Goal: Task Accomplishment & Management: Use online tool/utility

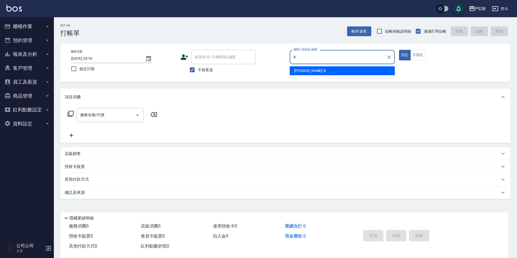
type input "mika-8"
type button "true"
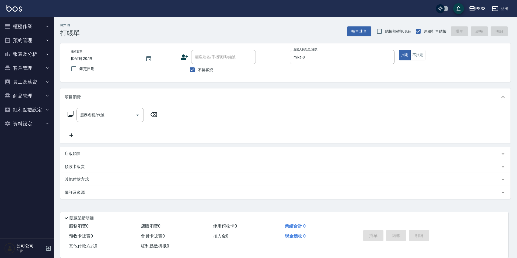
click at [105, 152] on div "店販銷售" at bounding box center [282, 154] width 435 height 6
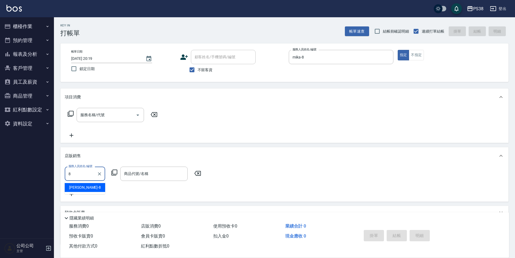
type input "mika-8"
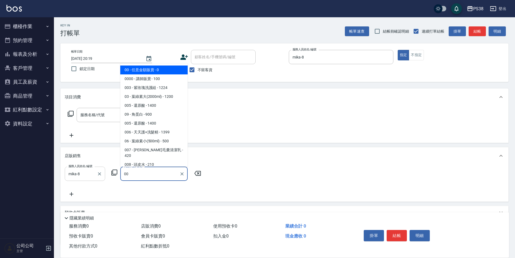
type input "任意金額販賣"
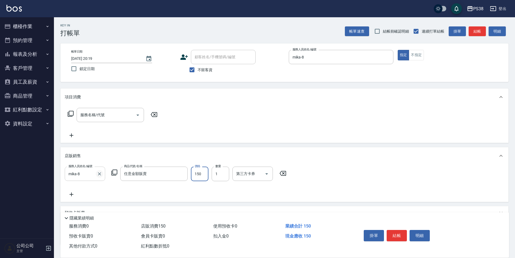
type input "150"
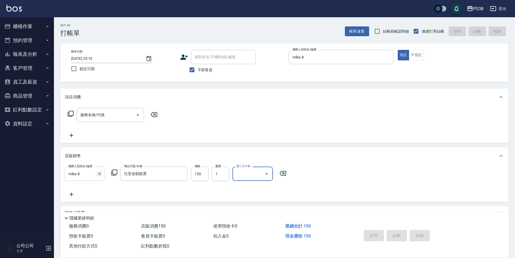
type input "[DATE] 20:20"
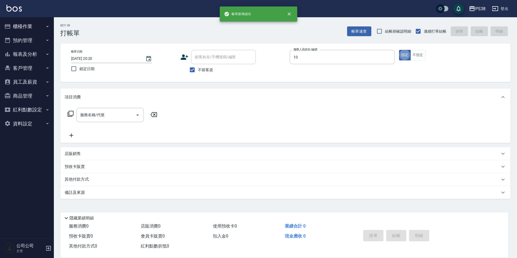
type input "Tiva-10"
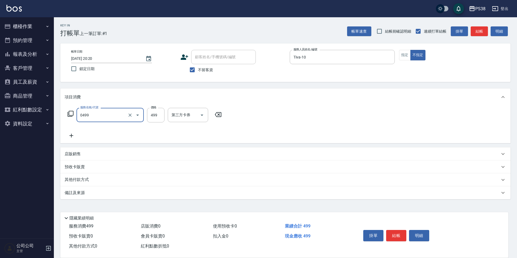
type input "spa499(0499)"
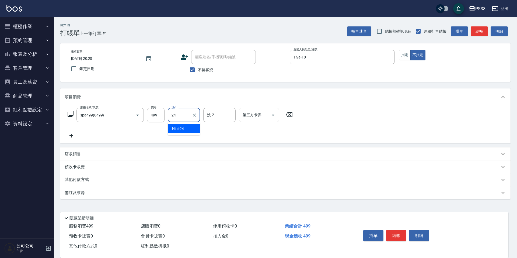
type input "Nini-24"
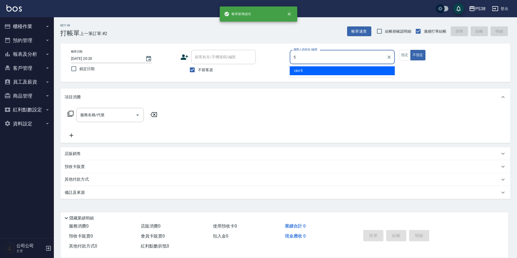
type input "cici-5"
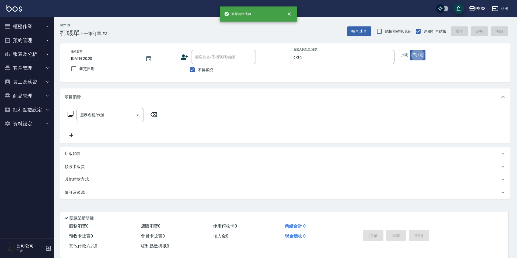
type button "false"
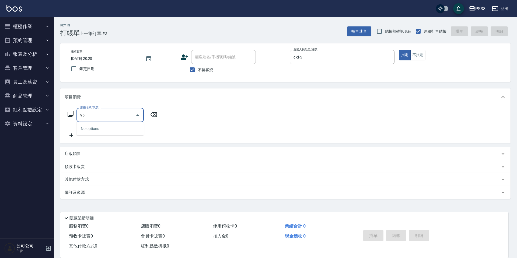
type input "9"
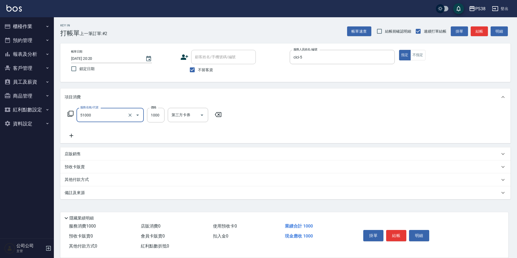
type input "染髮600以上(任意金額)(51000)"
type input "999"
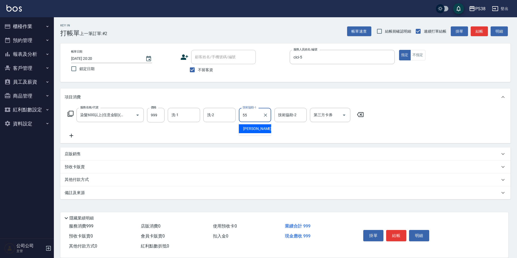
type input "[PERSON_NAME]-55"
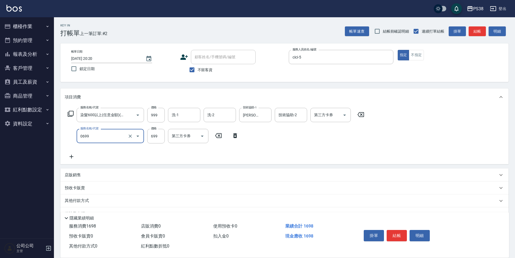
type input "spa699(0699)"
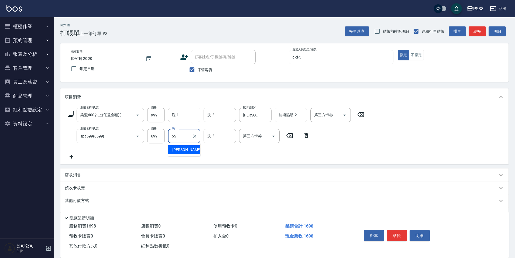
type input "[PERSON_NAME]-55"
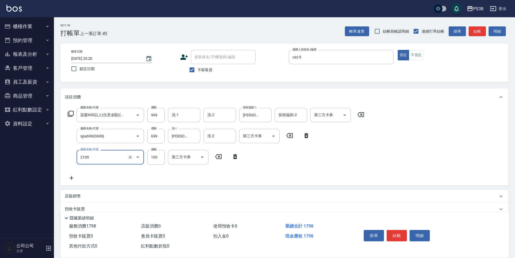
type input "剪髮與造型(任意金額)(2100)"
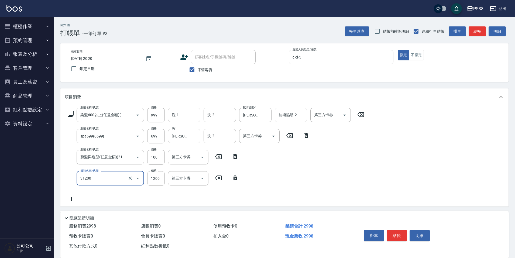
type input "醫護=1200(31200)"
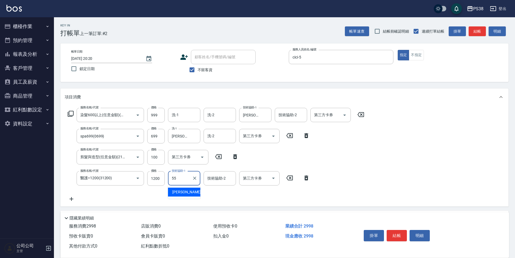
type input "[PERSON_NAME]-55"
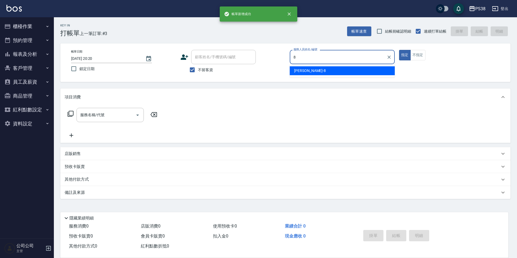
type input "mika-8"
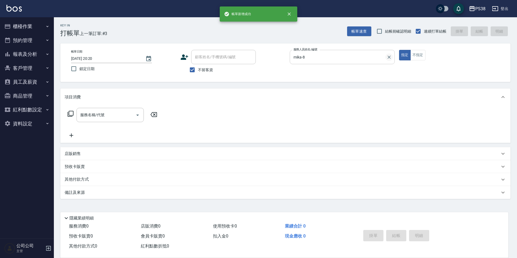
click at [388, 57] on icon "Clear" at bounding box center [389, 56] width 5 height 5
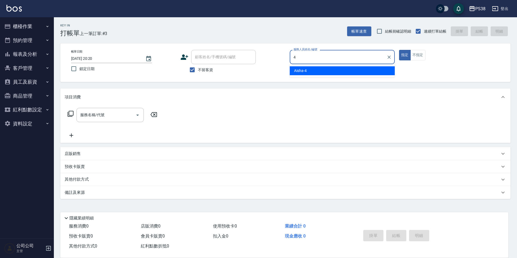
type input "Aisha-4"
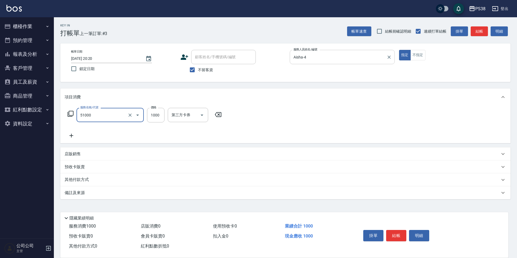
type input "染髮600以上(任意金額)(51000)"
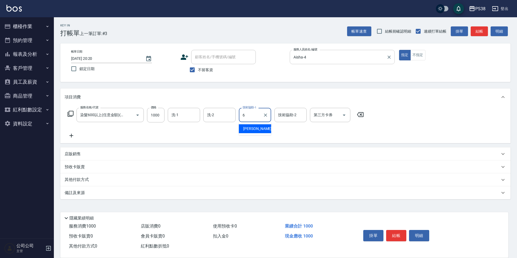
type input "[PERSON_NAME]-6"
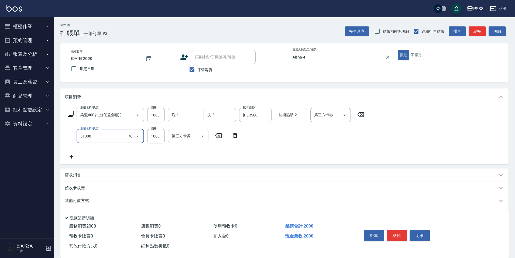
type input "染髮600以上(任意金額)(51000)"
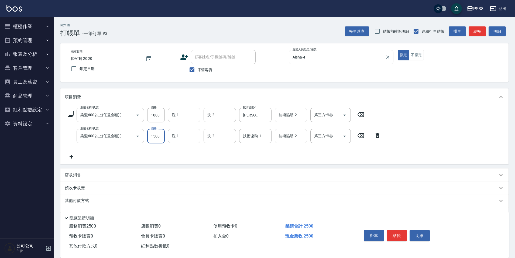
type input "1500"
type input "[PERSON_NAME]-6"
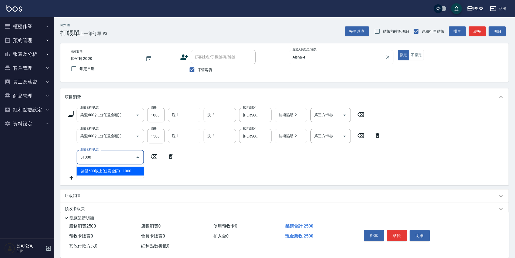
type input "染髮600以上(任意金額)(51000)"
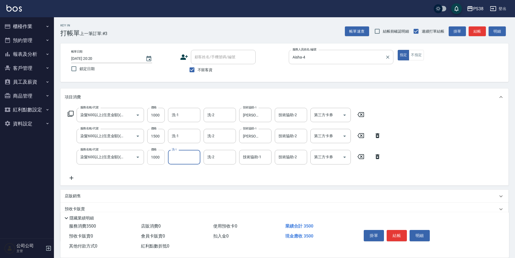
click at [157, 156] on input "1000" at bounding box center [156, 157] width 18 height 15
type input "1500"
type input "[PERSON_NAME]-6"
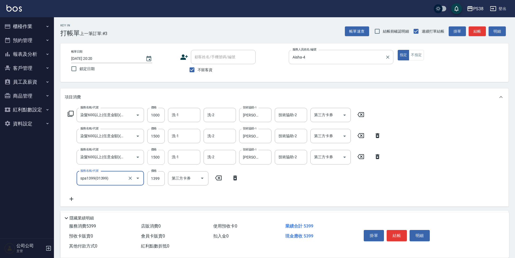
type input "spa1399(01399)"
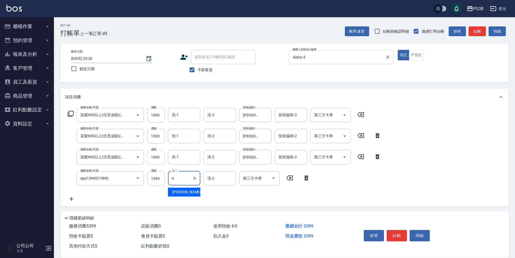
type input "[PERSON_NAME]-6"
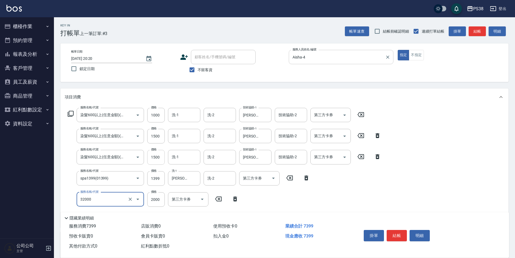
type input "極光([PERSON_NAME])護髮(32000)"
type input "1600"
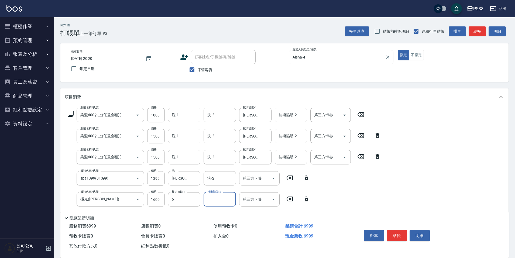
type input "[PERSON_NAME]-6"
click at [257, 182] on input "第三方卡券" at bounding box center [254, 178] width 27 height 9
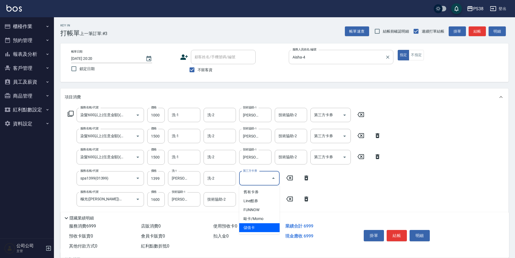
click at [255, 225] on span "儲值卡" at bounding box center [259, 227] width 40 height 9
type input "儲值卡"
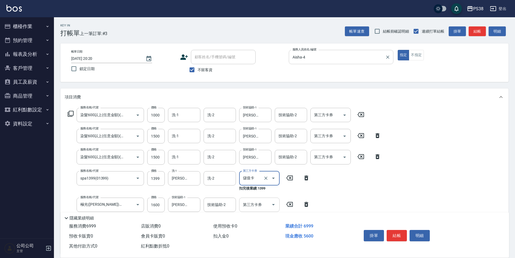
click at [265, 206] on input "第三方卡券" at bounding box center [254, 204] width 27 height 9
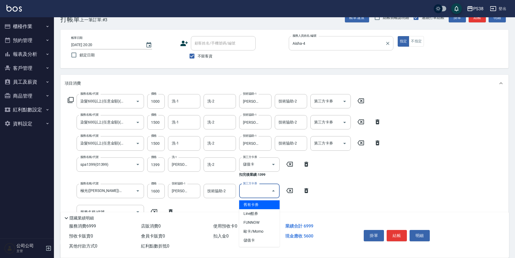
scroll to position [27, 0]
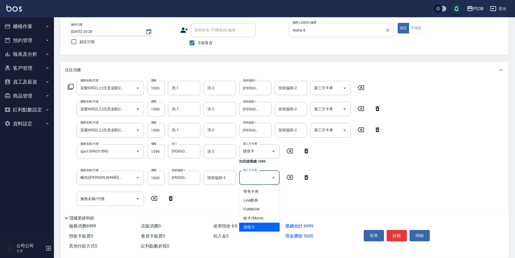
click at [248, 224] on span "儲值卡" at bounding box center [259, 227] width 40 height 9
type input "儲值卡"
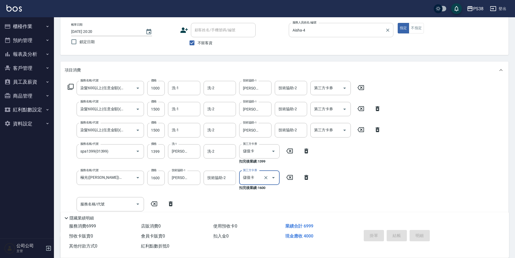
type input "[DATE] 20:21"
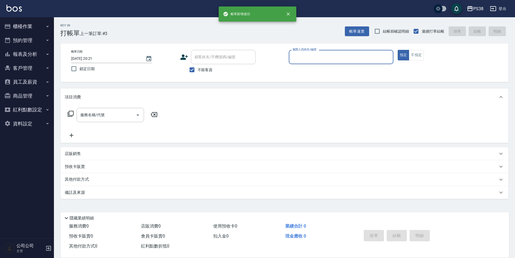
scroll to position [0, 0]
type input "Aisha-4"
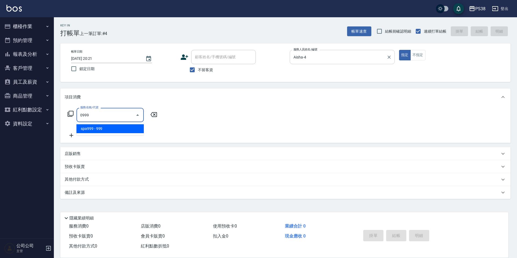
type input "spa999(0999)"
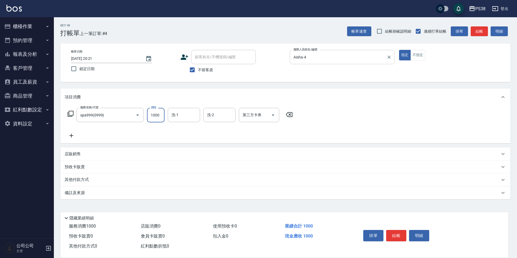
type input "1000"
type input "[PERSON_NAME]-6"
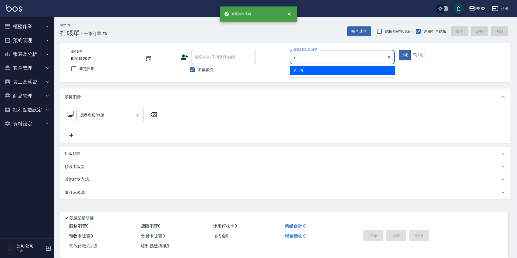
type input "Cat-9"
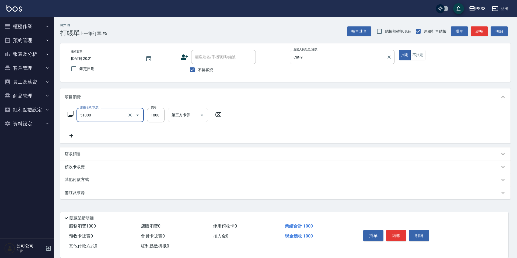
type input "染髮600以上(任意金額)(51000)"
type input "1700"
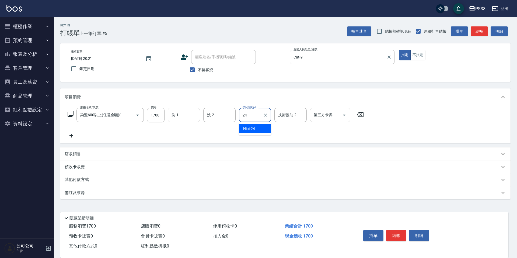
type input "Nini-24"
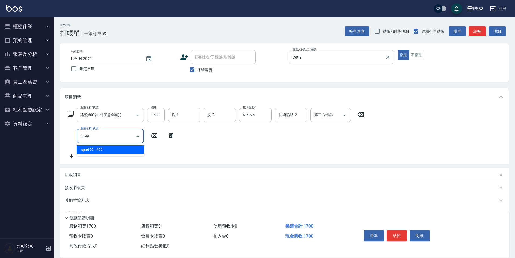
type input "spa699(0699)"
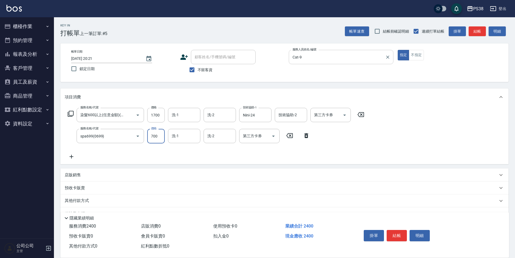
type input "700"
click at [178, 139] on input "洗-1" at bounding box center [183, 135] width 27 height 9
type input "Nini-24"
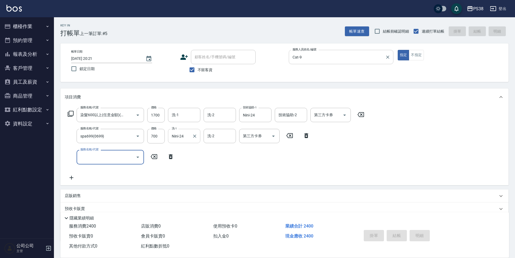
type input "[DATE] 20:22"
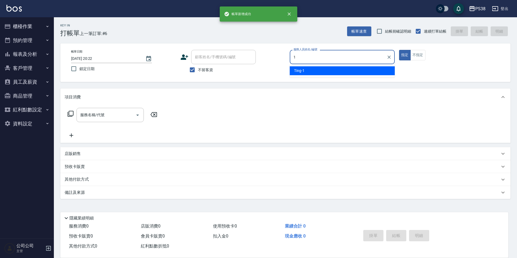
type input "Ting-1"
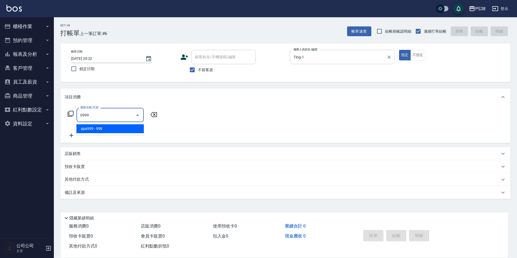
type input "spa999(0999)"
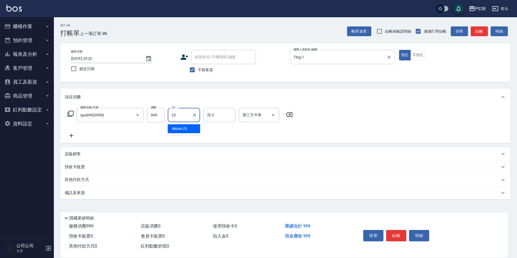
type input "Mona-23"
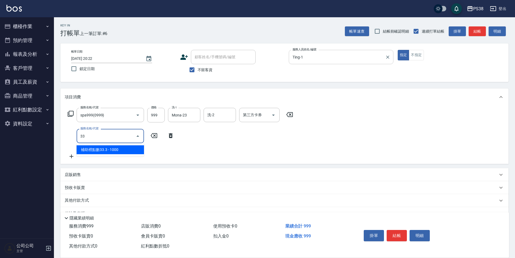
type input "3"
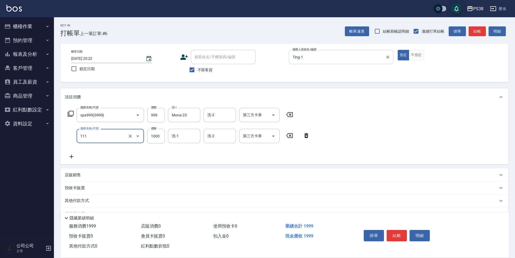
type input "重整/卸髮 (任意金額)(111)"
type input "3500"
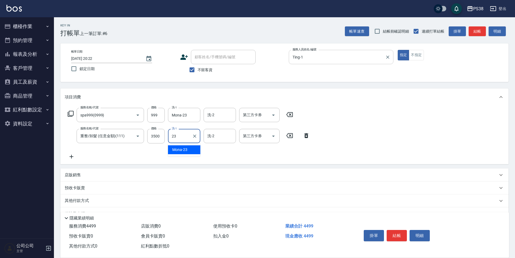
type input "Mona-23"
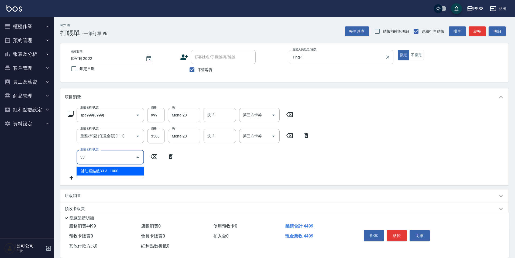
type input "3"
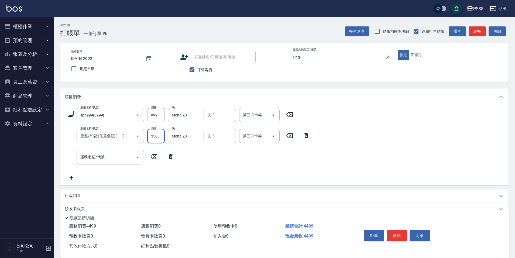
click at [161, 132] on input "3500" at bounding box center [156, 136] width 18 height 15
type input "4000"
type input "酵素護髮(31000)"
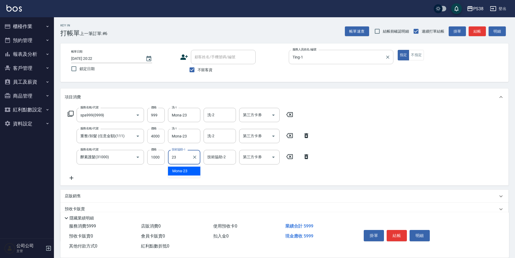
type input "Mona-23"
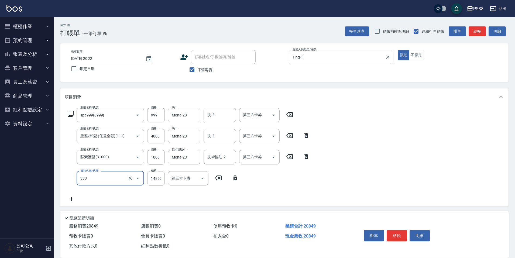
type input "任意金額羽毛接髮(333)"
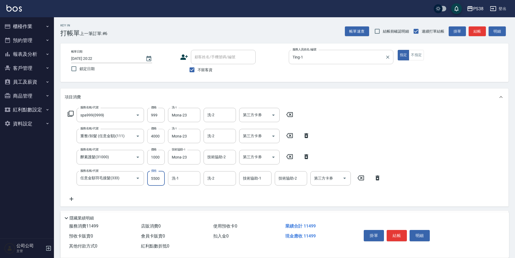
type input "5500"
type input "Mona-23"
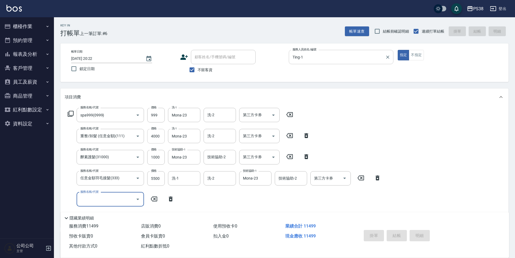
type input "[DATE] 20:23"
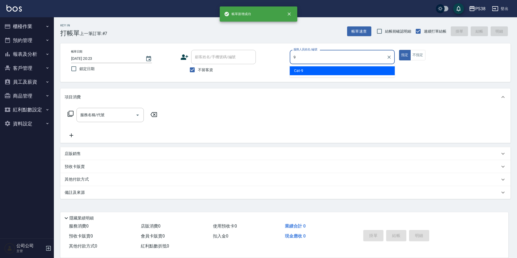
type input "Cat-9"
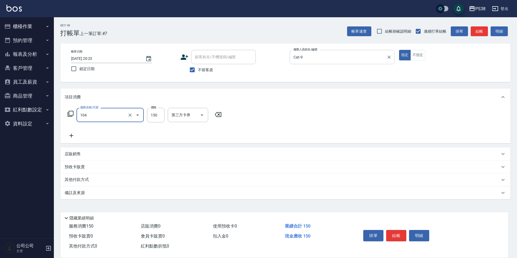
type input "洗髮(104)"
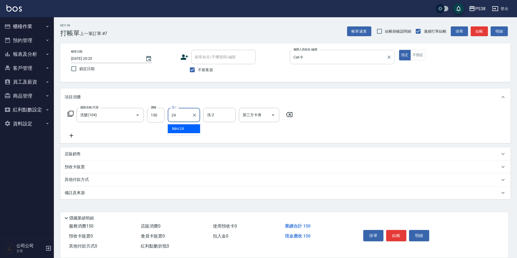
type input "Nini-24"
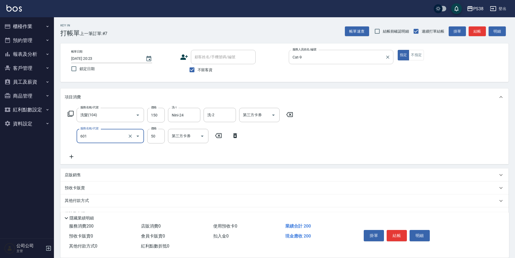
type input "精油50(601)"
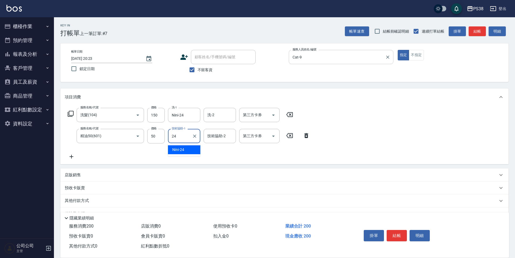
type input "Nini-24"
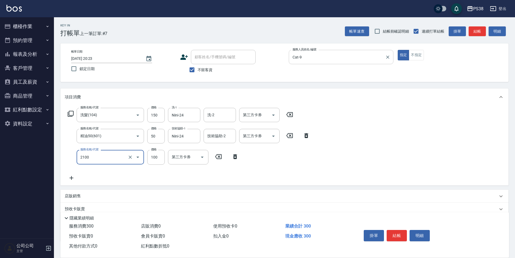
type input "剪髮與造型(任意金額)(2100)"
type input "300"
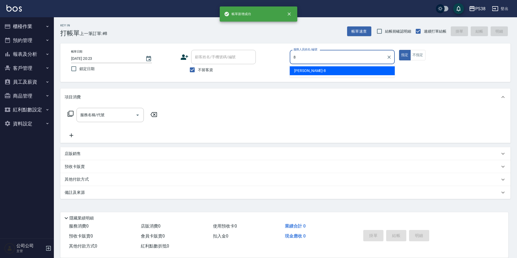
type input "mika-8"
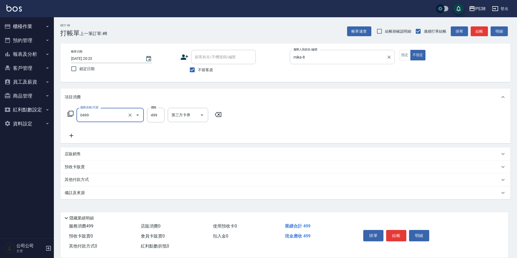
type input "spa499(0499)"
type input "2"
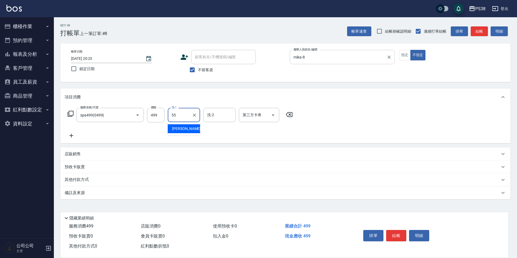
type input "[PERSON_NAME]-55"
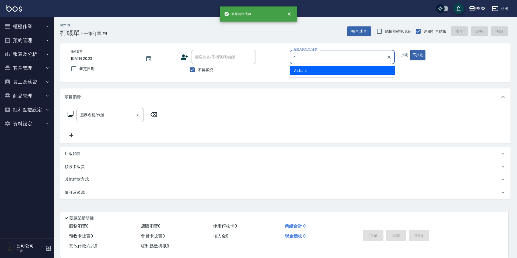
type input "Aisha-4"
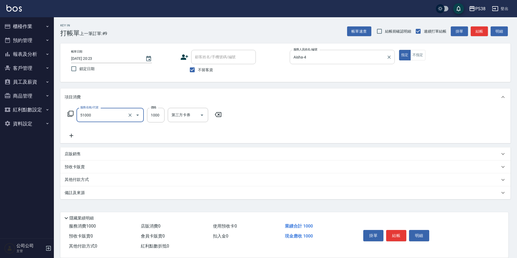
type input "染髮600以上(任意金額)(51000)"
type input "1600"
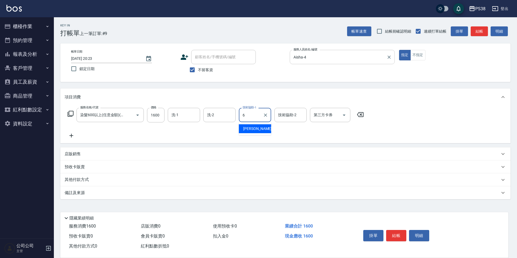
type input "[PERSON_NAME]-6"
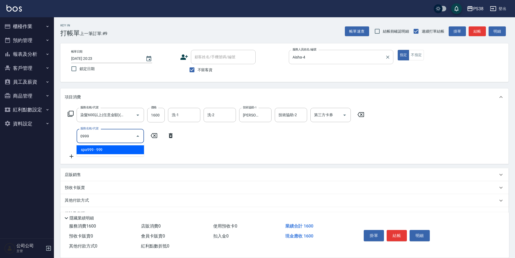
type input "spa999(0999)"
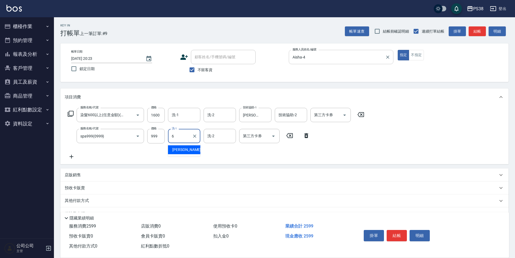
type input "[PERSON_NAME]-6"
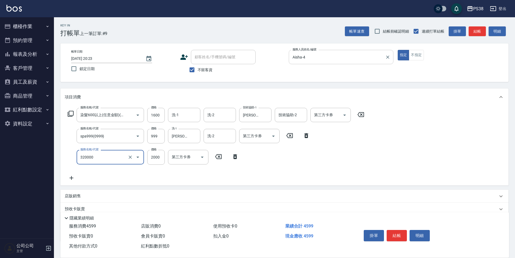
type input "仙杜離子護(320000)"
type input "2800"
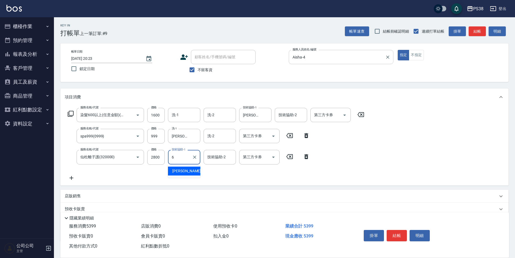
type input "[PERSON_NAME]-6"
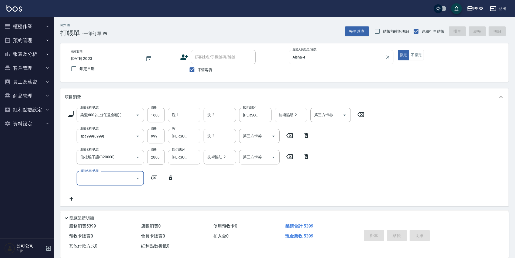
type input "[DATE] 20:24"
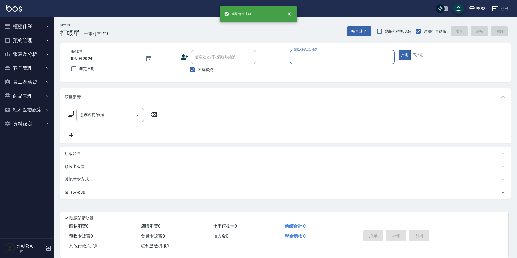
click at [30, 23] on button "櫃檯作業" at bounding box center [27, 26] width 50 height 14
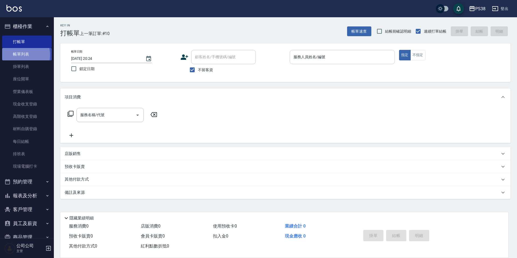
click at [20, 55] on link "帳單列表" at bounding box center [27, 54] width 50 height 12
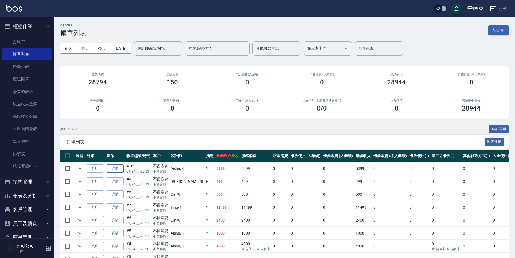
click at [118, 168] on link "詳情" at bounding box center [114, 168] width 17 height 8
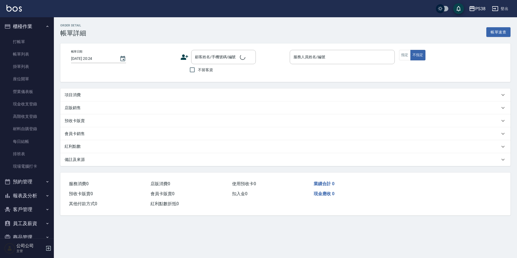
type input "[DATE] 20:23"
checkbox input "true"
type input "Aisha-4"
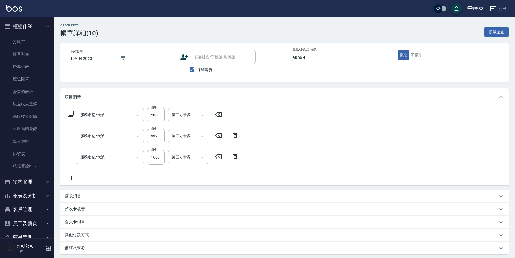
type input "仙杜離子護(320000)"
type input "spa999(0999)"
type input "染髮600以上(任意金額)(51000)"
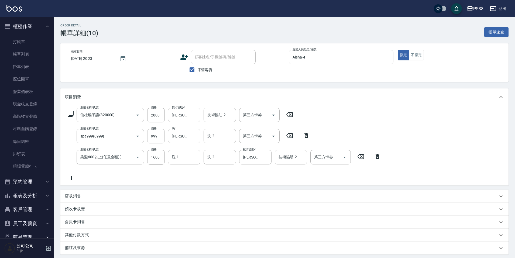
click at [157, 137] on input "999" at bounding box center [156, 136] width 18 height 15
type input "1000"
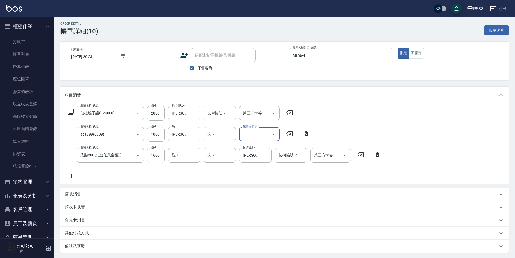
scroll to position [55, 0]
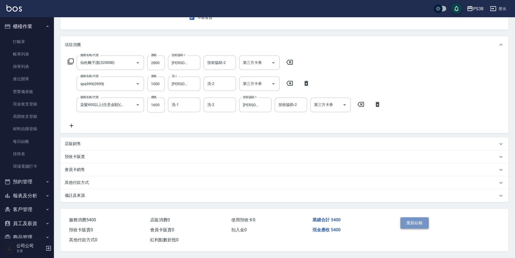
click at [423, 221] on button "重新結帳" at bounding box center [414, 222] width 29 height 11
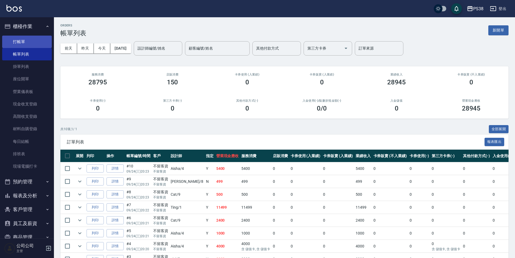
click at [37, 46] on link "打帳單" at bounding box center [27, 42] width 50 height 12
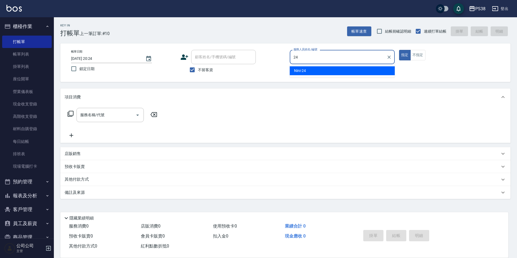
type input "Nini-24"
type button "true"
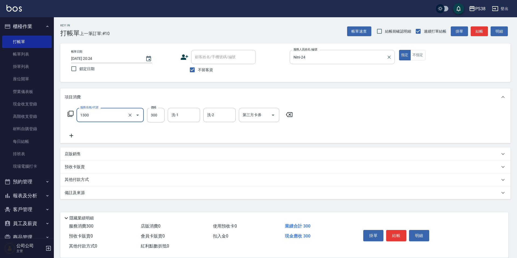
type input "精油洗潤300(1300)"
type input "Nini-24"
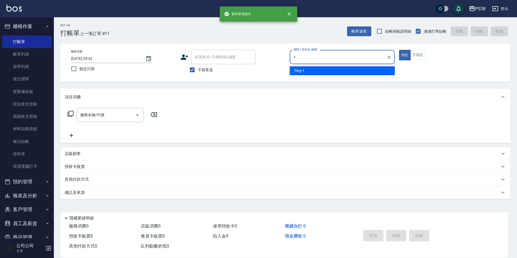
type input "Ting-1"
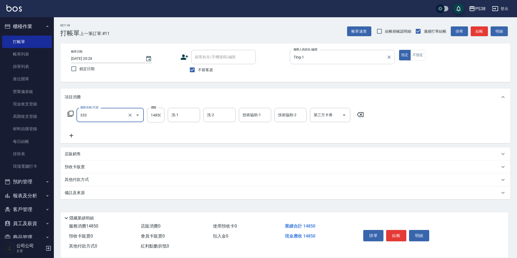
type input "任意金額羽毛接髮(333)"
type input "6999"
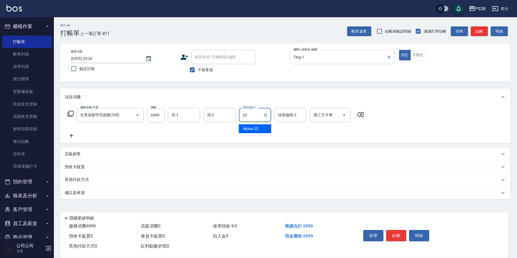
type input "Mona-23"
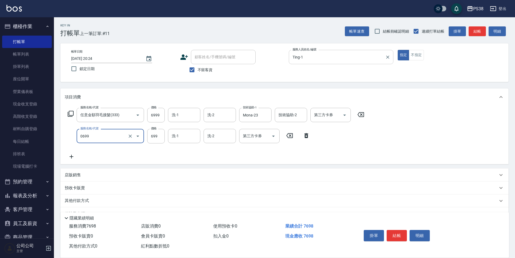
type input "spa699(0699)"
type input "Mona-23"
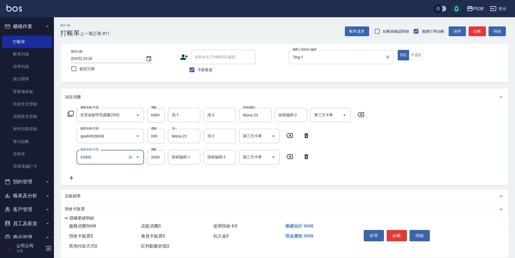
type input "極光([PERSON_NAME])護髮(32000)"
type input "1800"
click at [190, 154] on input "技術協助-1" at bounding box center [183, 156] width 27 height 9
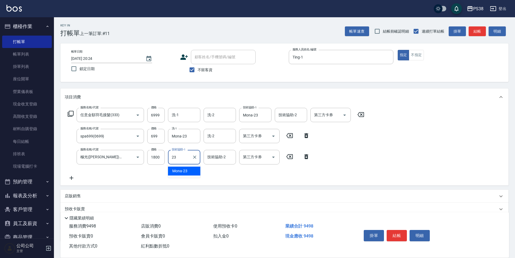
type input "Mona-23"
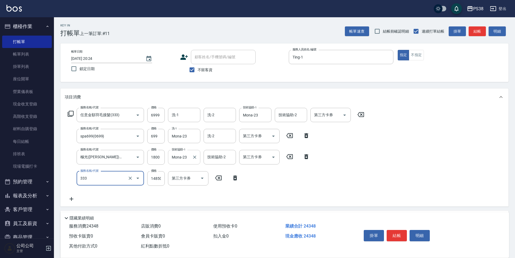
type input "任意金額羽毛接髮(333)"
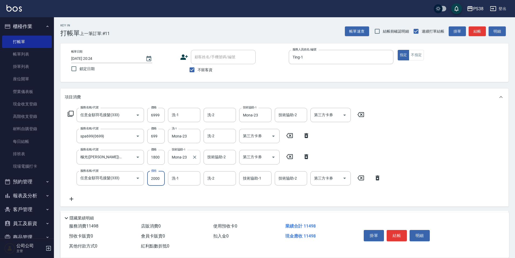
type input "2000"
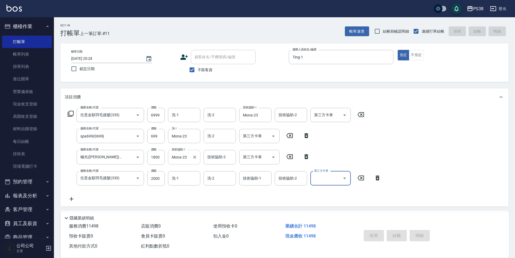
type input "[DATE] 20:25"
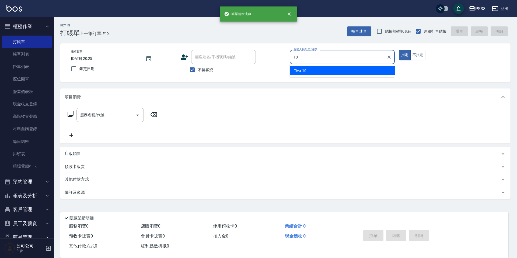
type input "Tiva-10"
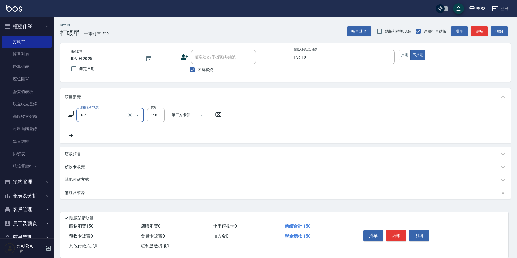
type input "洗髮(104)"
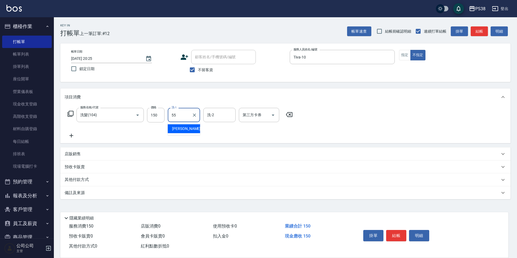
type input "[PERSON_NAME]-55"
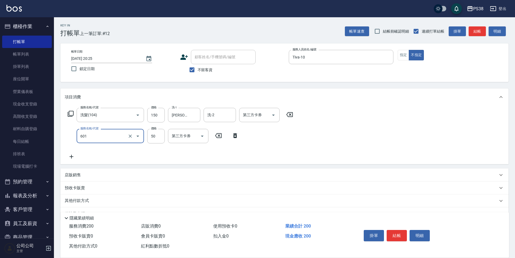
type input "精油50(601)"
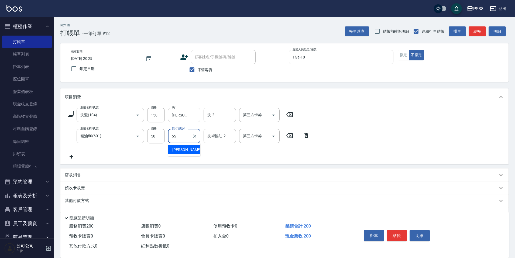
type input "[PERSON_NAME]-55"
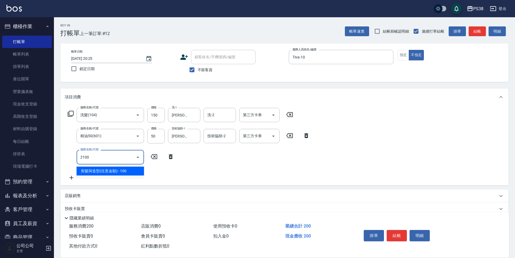
type input "剪髮與造型(任意金額)(2100)"
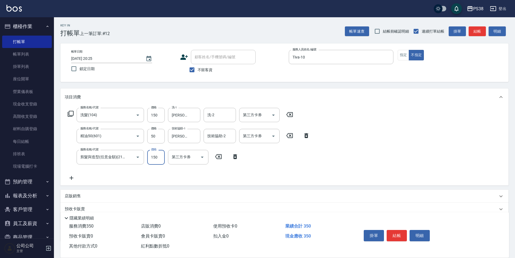
type input "150"
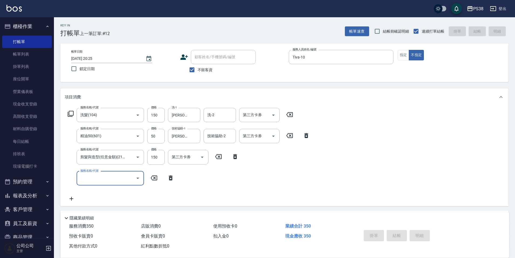
type input "[DATE] 20:26"
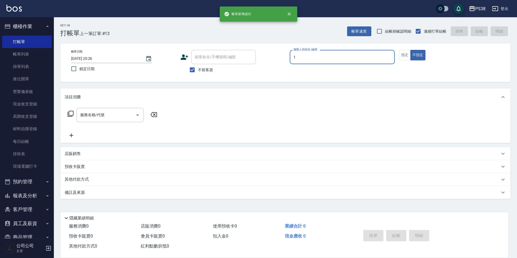
type input "Ting-1"
type button "false"
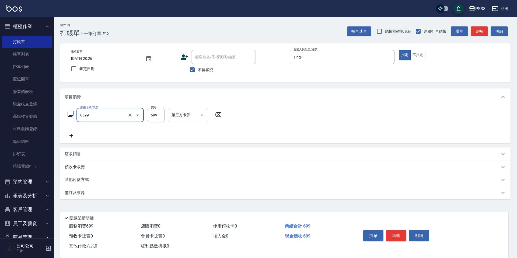
type input "spa699(0699)"
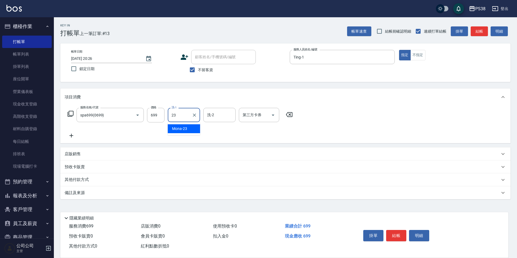
type input "Mona-23"
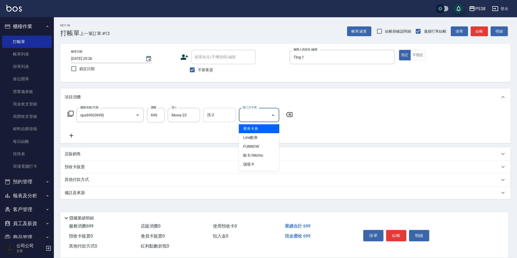
click at [208, 110] on div "洗-2 洗-2" at bounding box center [219, 115] width 32 height 14
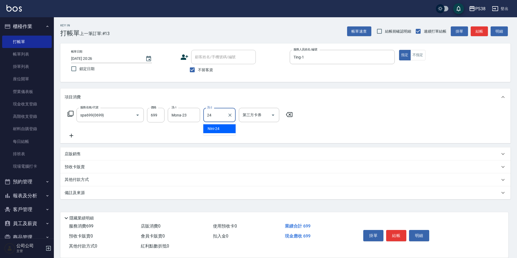
type input "Nini-24"
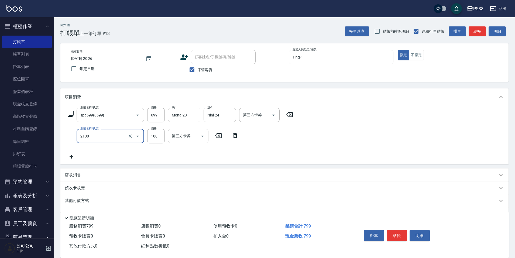
type input "剪髮與造型(任意金額)(2100)"
type input "200"
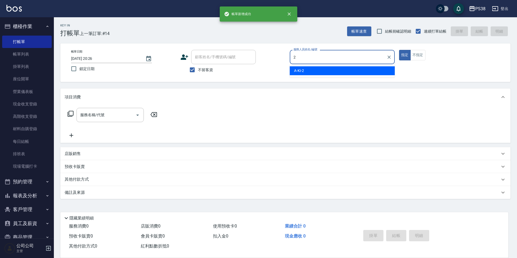
type input "A-Ki-2"
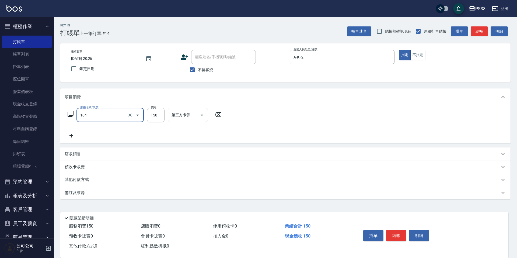
type input "洗髮(104)"
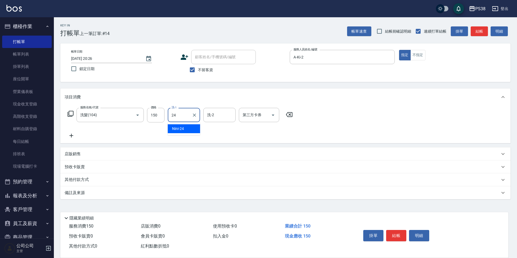
type input "Nini-24"
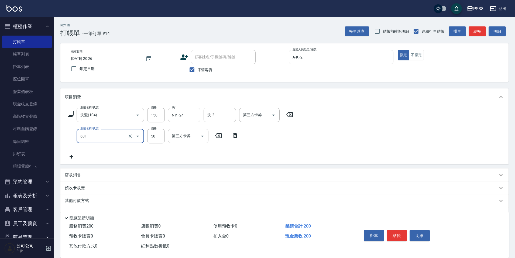
type input "精油50(601)"
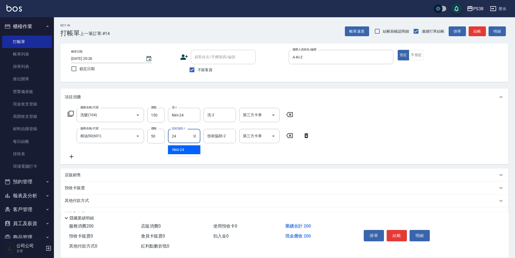
type input "Nini-24"
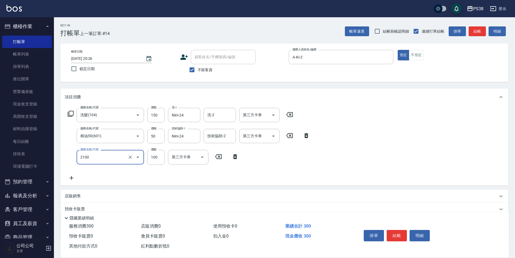
type input "剪髮與造型(任意金額)(2100)"
type input "200"
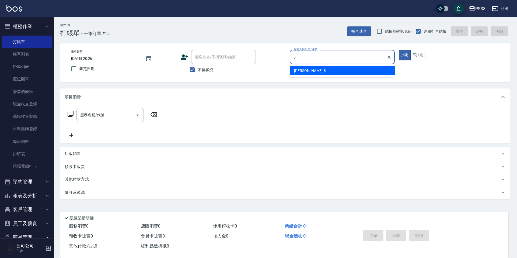
type input "mika-8"
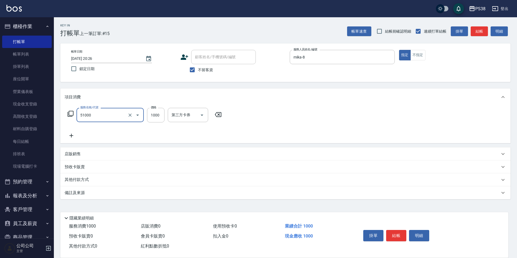
type input "染髮600以上(任意金額)(51000)"
type input "800"
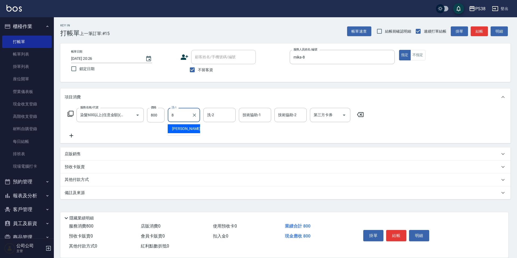
type input "mika-8"
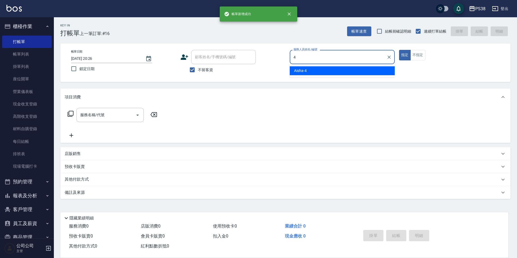
type input "Aisha-4"
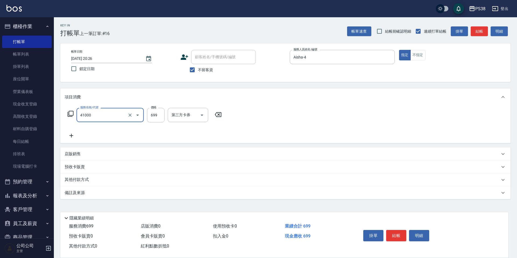
type input "燙髮699-2500(任意金額)(41000)"
type input "1500"
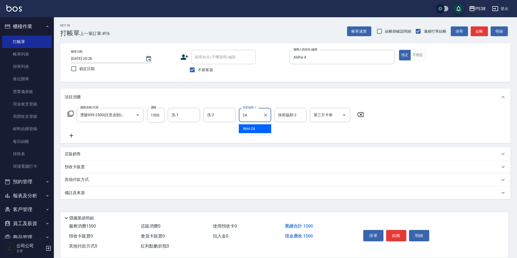
type input "Nini-24"
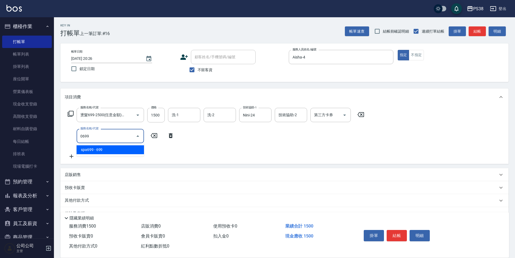
type input "spa699(0699)"
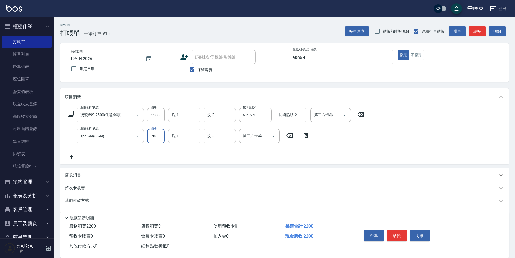
type input "700"
type input "Nini-24"
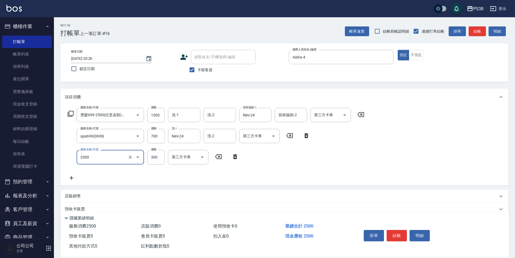
type input "胺基酸護髮(3300)"
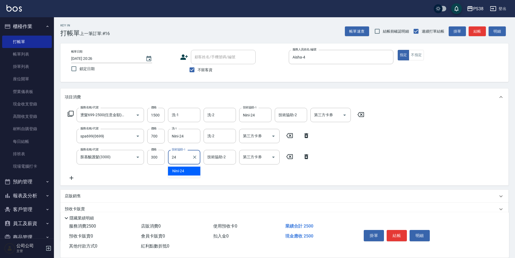
type input "Nini-24"
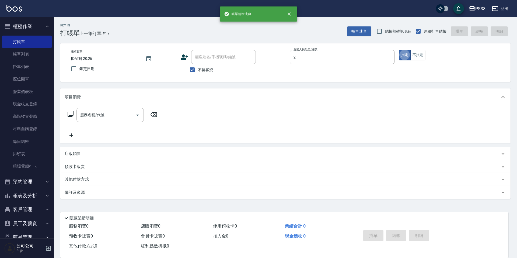
type input "A-Ki-2"
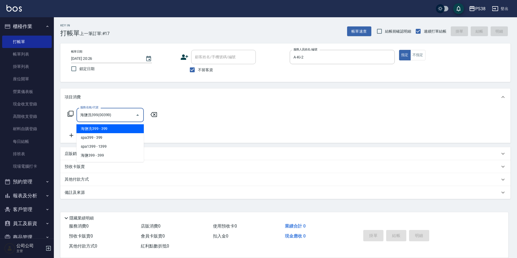
type input "海鹽洗399(00399)"
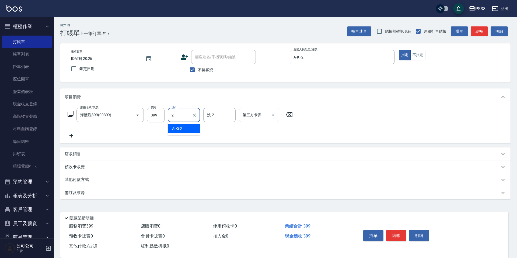
type input "A-Ki-2"
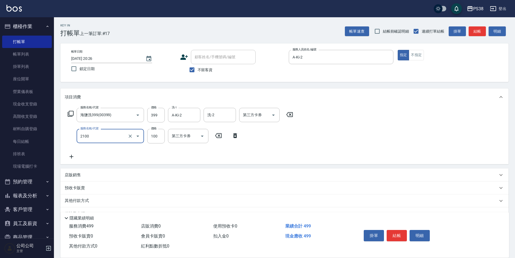
type input "剪髮與造型(任意金額)(2100)"
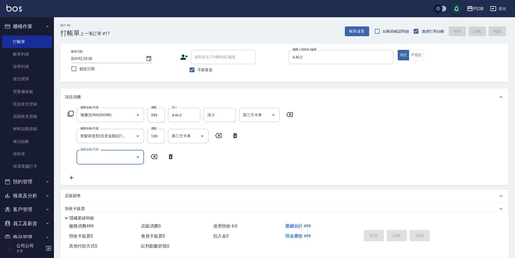
type input "[DATE] 20:27"
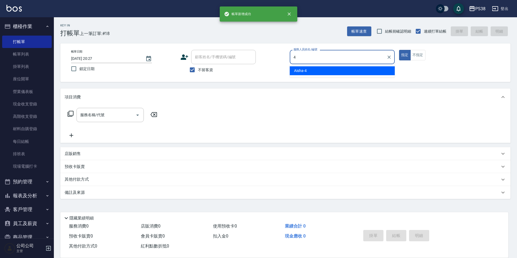
type input "Aisha-4"
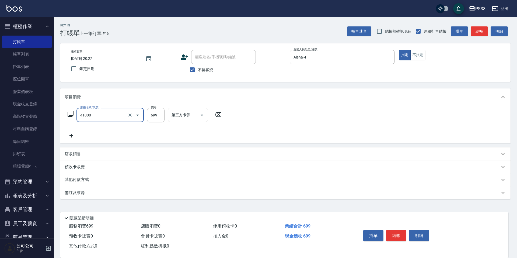
type input "燙髮699-2500(任意金額)(41000)"
type input "1500"
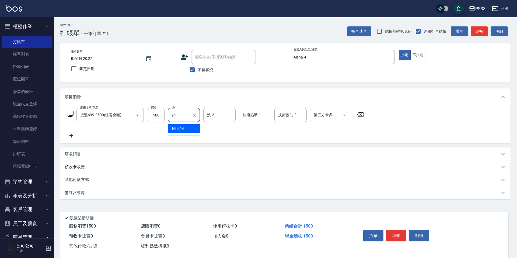
type input "Nini-24"
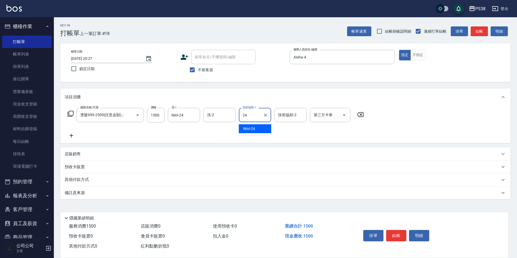
type input "Nini-24"
click at [193, 117] on icon "Clear" at bounding box center [194, 114] width 5 height 5
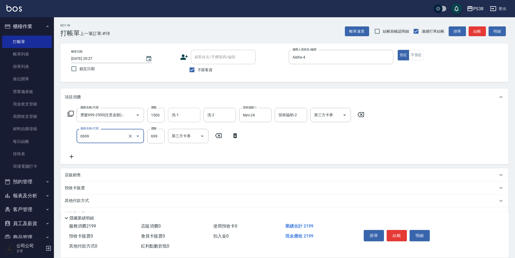
type input "spa699(0699)"
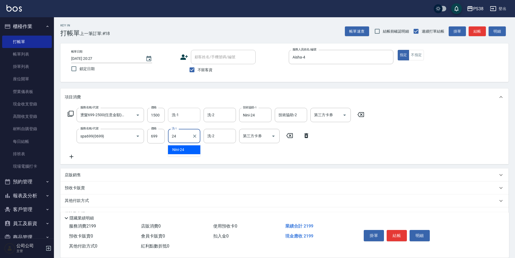
type input "Nini-24"
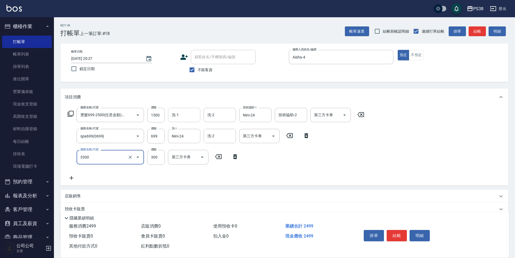
type input "胺基酸護髮(3300)"
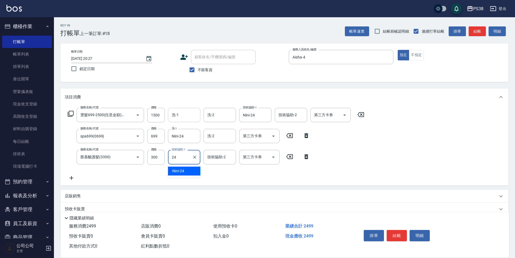
type input "Nini-24"
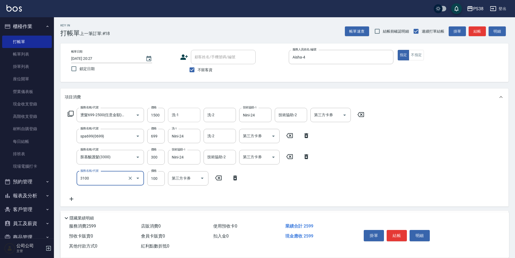
type input "頭皮水.順護(3100)"
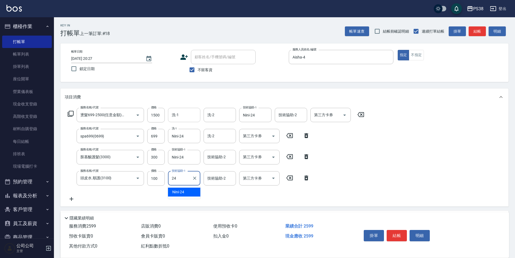
type input "Nini-24"
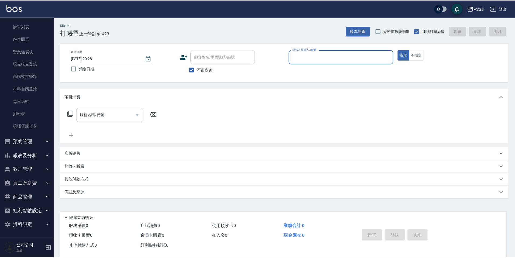
scroll to position [40, 0]
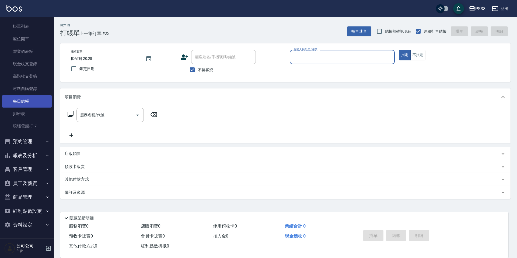
click at [30, 102] on link "每日結帳" at bounding box center [27, 101] width 50 height 12
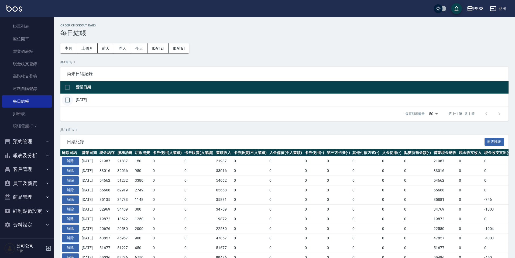
click at [68, 99] on input "checkbox" at bounding box center [67, 99] width 11 height 11
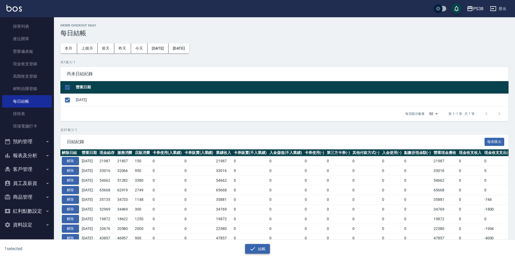
click at [249, 249] on icon "button" at bounding box center [252, 248] width 6 height 6
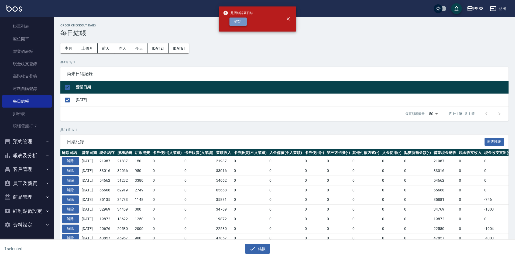
click at [238, 20] on button "確定" at bounding box center [237, 22] width 17 height 8
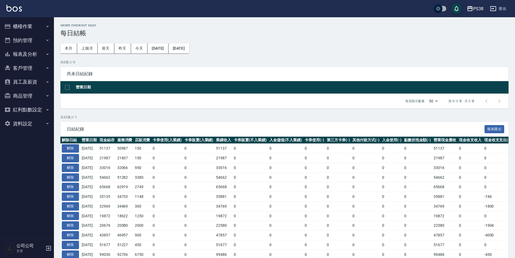
click at [44, 51] on button "報表及分析" at bounding box center [27, 54] width 50 height 14
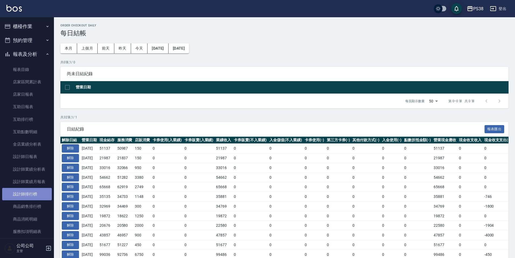
click at [31, 193] on link "設計師排行榜" at bounding box center [27, 194] width 50 height 12
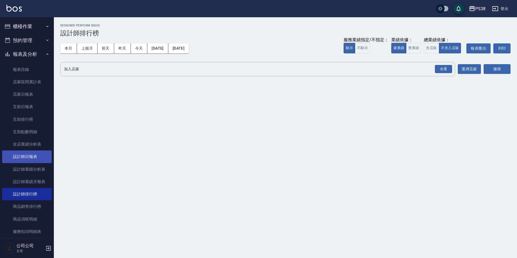
click at [35, 161] on link "設計師日報表" at bounding box center [27, 156] width 50 height 12
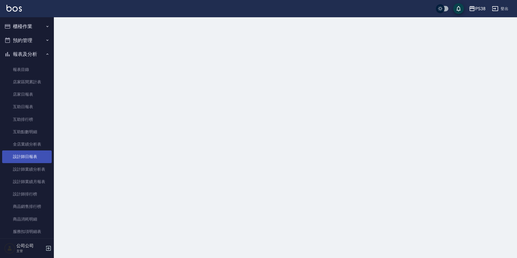
click at [35, 161] on link "設計師日報表" at bounding box center [27, 156] width 50 height 12
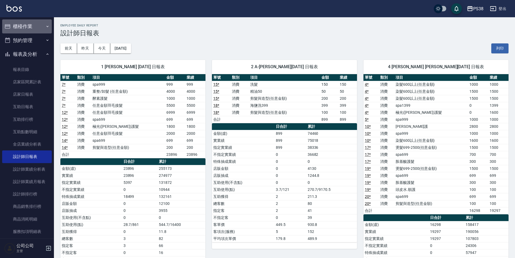
click at [34, 26] on button "櫃檯作業" at bounding box center [27, 26] width 50 height 14
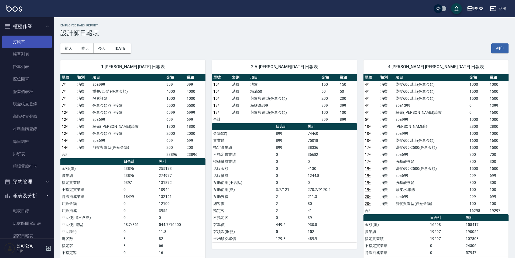
click at [25, 38] on link "打帳單" at bounding box center [27, 42] width 50 height 12
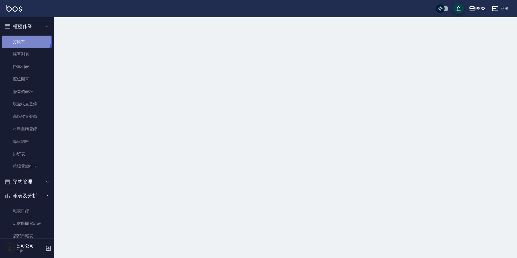
click at [25, 38] on link "打帳單" at bounding box center [27, 42] width 50 height 12
